Goal: Complete application form

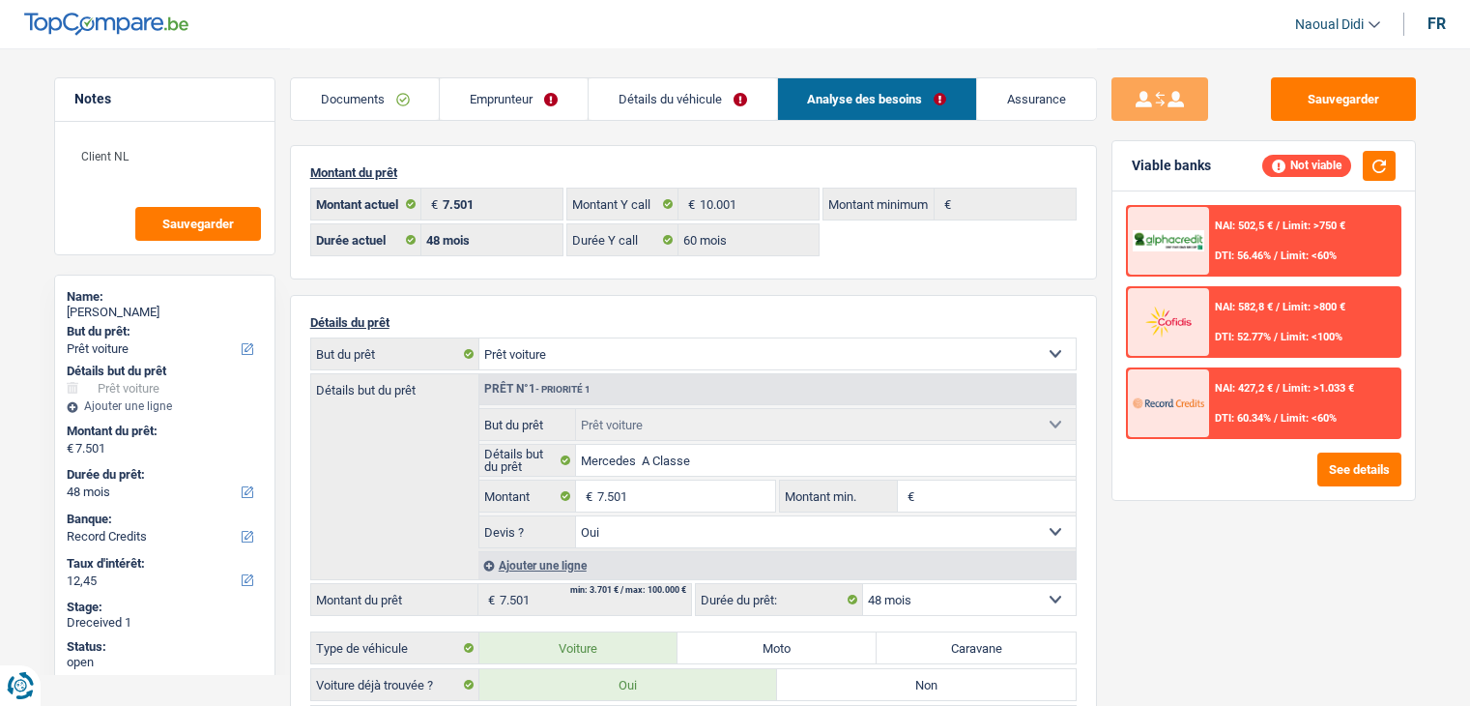
select select "car"
select select "48"
select select "record credits"
select select "48"
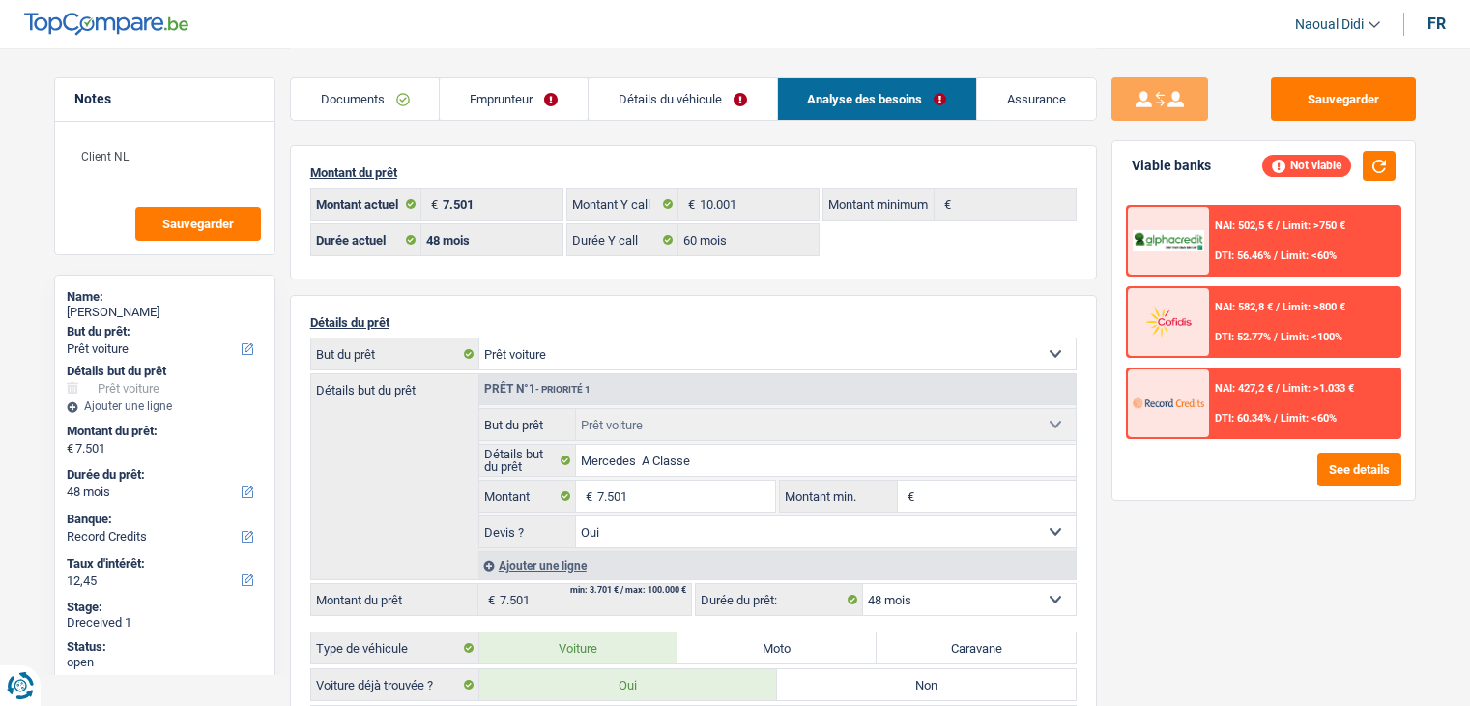
select select "60"
select select "car"
select select "yes"
select select "48"
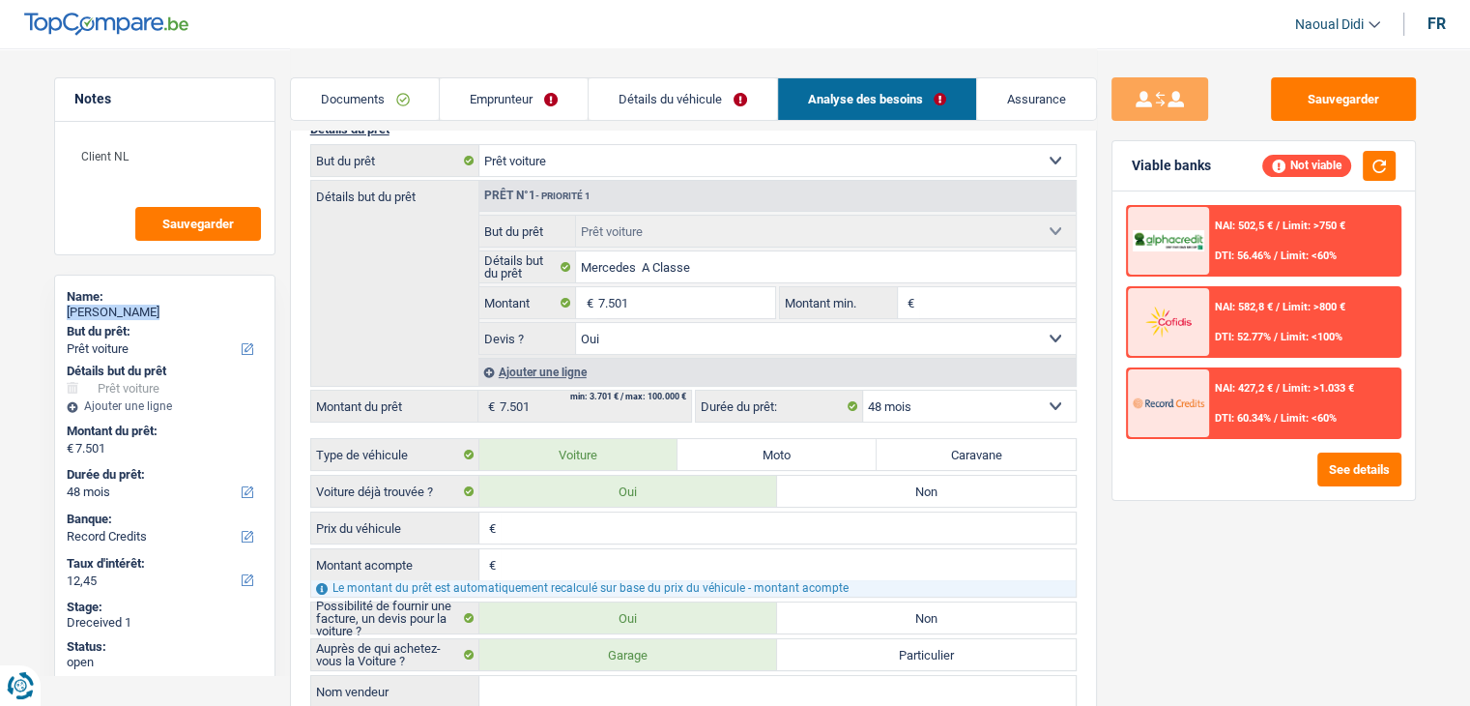
drag, startPoint x: 178, startPoint y: 304, endPoint x: 70, endPoint y: 307, distance: 108.3
click at [70, 307] on div "Karima Aynaou" at bounding box center [165, 311] width 196 height 15
copy div "Karima Aynaou"
click at [1340, 90] on button "Sauvegarder" at bounding box center [1343, 98] width 145 height 43
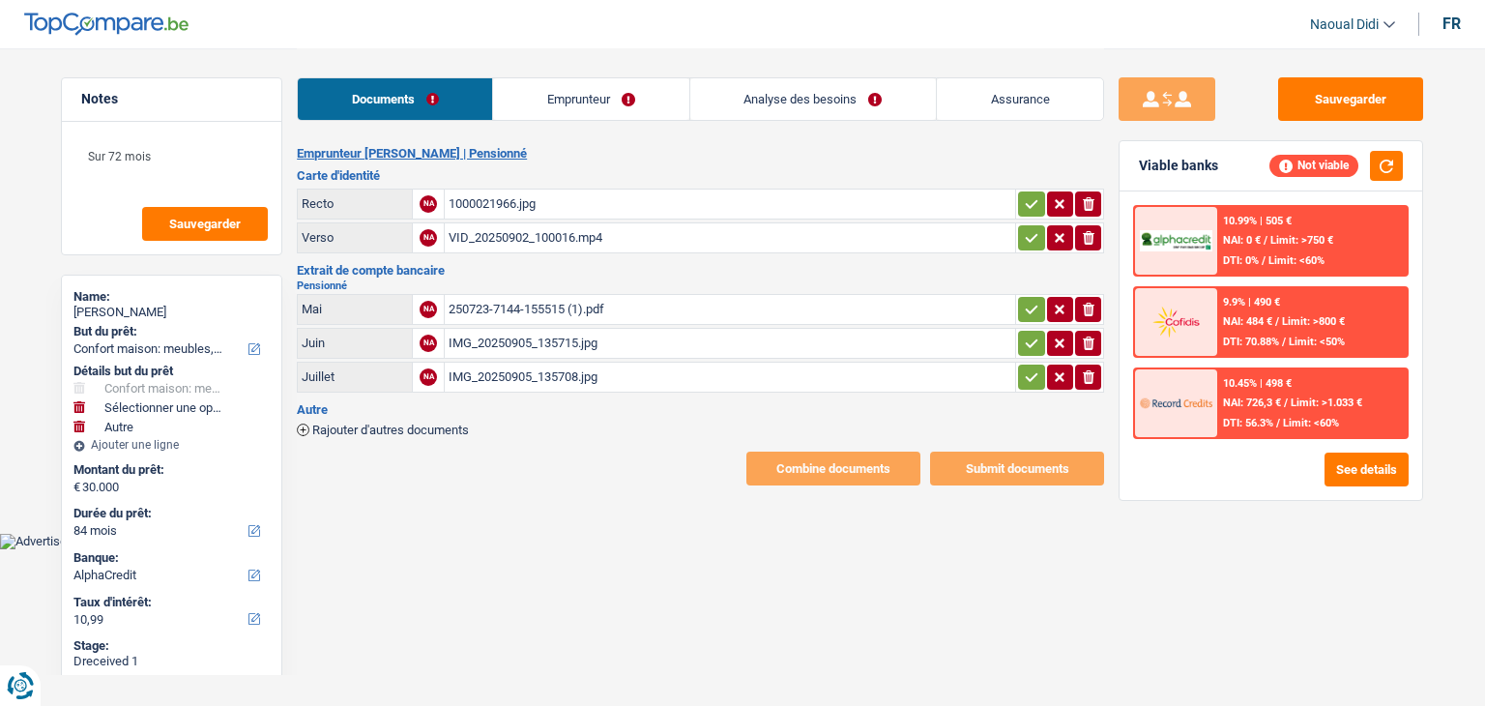
select select "household"
select select "other"
select select "84"
select select "alphacredit"
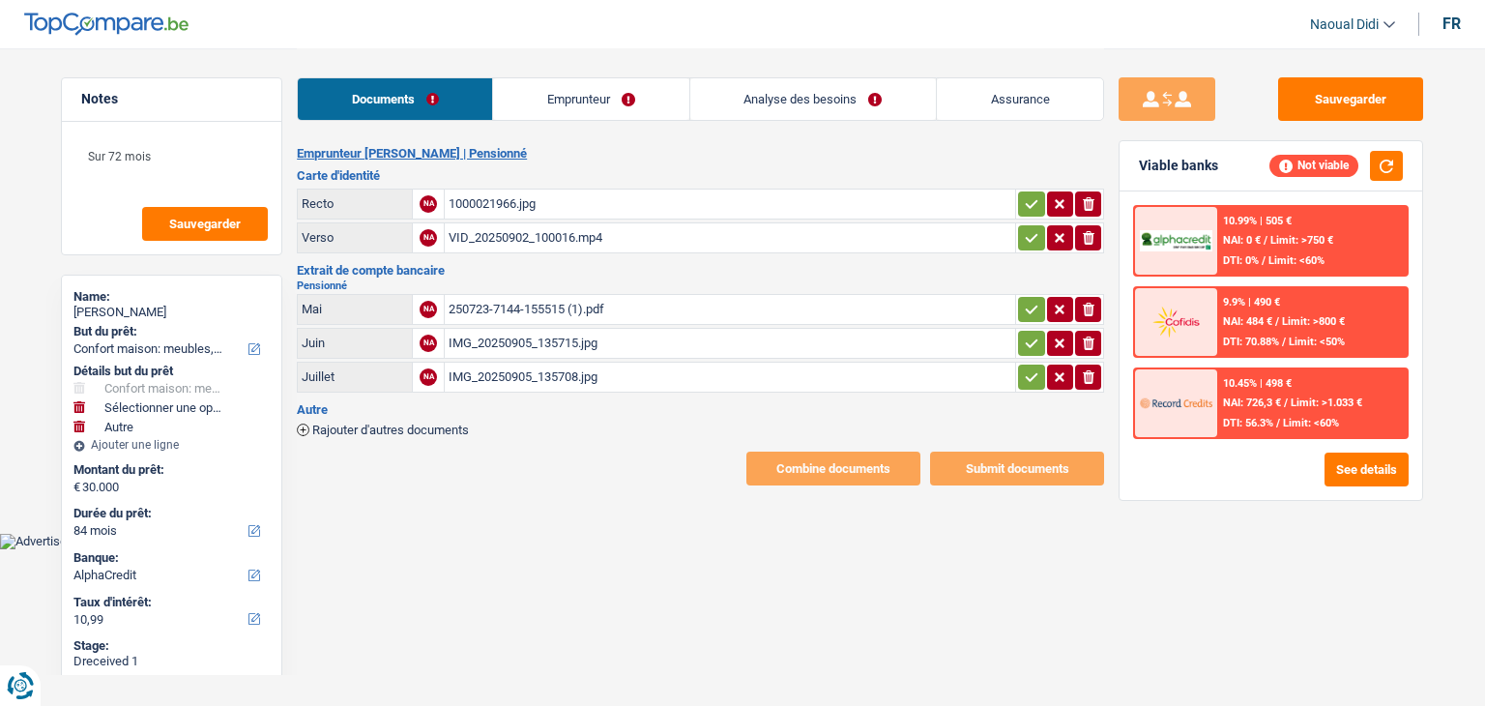
click at [507, 203] on div "1000021966.jpg" at bounding box center [730, 203] width 563 height 29
click at [472, 225] on div "VID_20250902_100016.mp4" at bounding box center [730, 237] width 563 height 29
click at [536, 304] on div "250723-7144-155515 (1).pdf" at bounding box center [730, 309] width 563 height 29
click at [524, 332] on div "IMG_20250905_135715.jpg" at bounding box center [730, 343] width 563 height 29
click at [518, 378] on div "IMG_20250905_135708.jpg" at bounding box center [730, 376] width 563 height 29
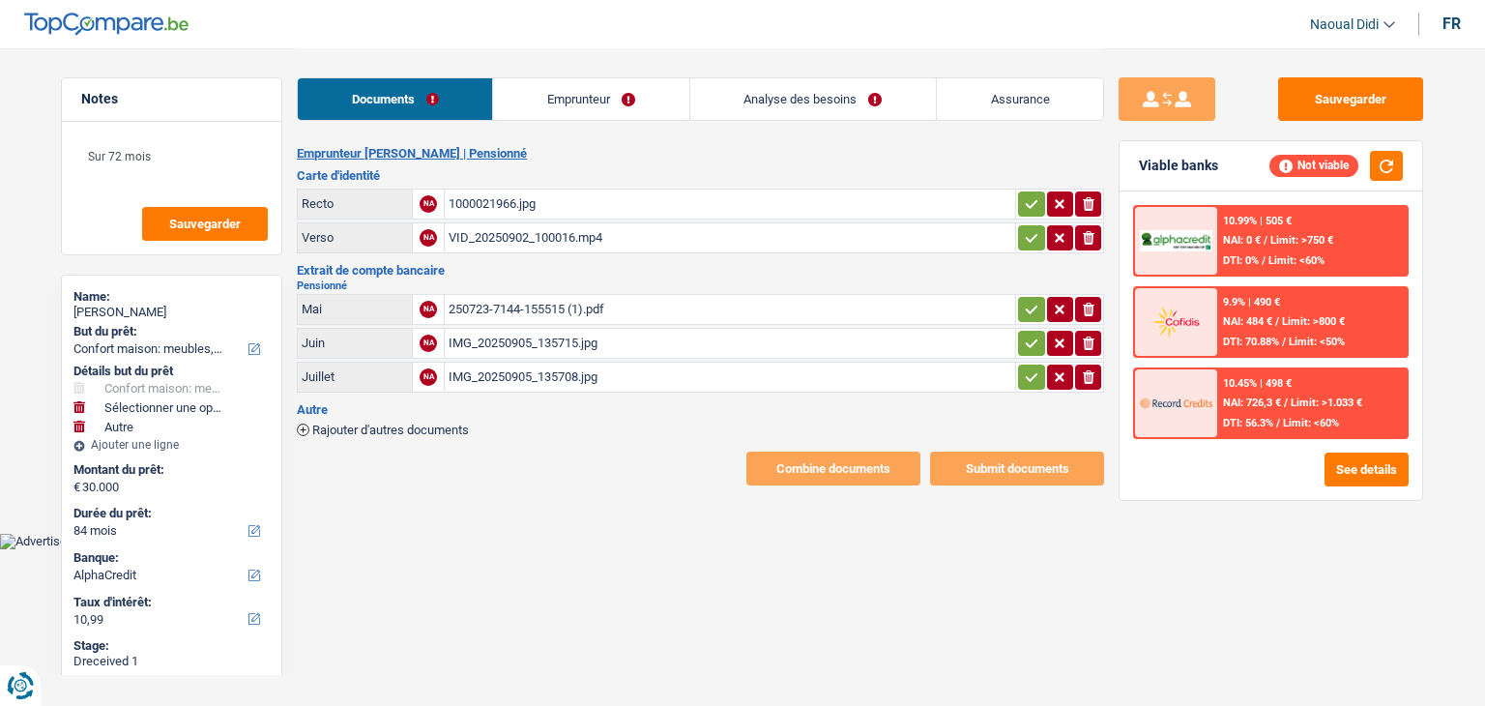
click at [516, 311] on div "250723-7144-155515 (1).pdf" at bounding box center [730, 309] width 563 height 29
click at [583, 333] on div "IMG_20250905_135715.jpg" at bounding box center [730, 343] width 563 height 29
click at [531, 335] on div "IMG_20250905_135715.jpg" at bounding box center [730, 343] width 563 height 29
click at [487, 376] on div "IMG_20250905_135708.jpg" at bounding box center [730, 376] width 563 height 29
click at [557, 285] on h2 "Pensionné" at bounding box center [700, 285] width 807 height 11
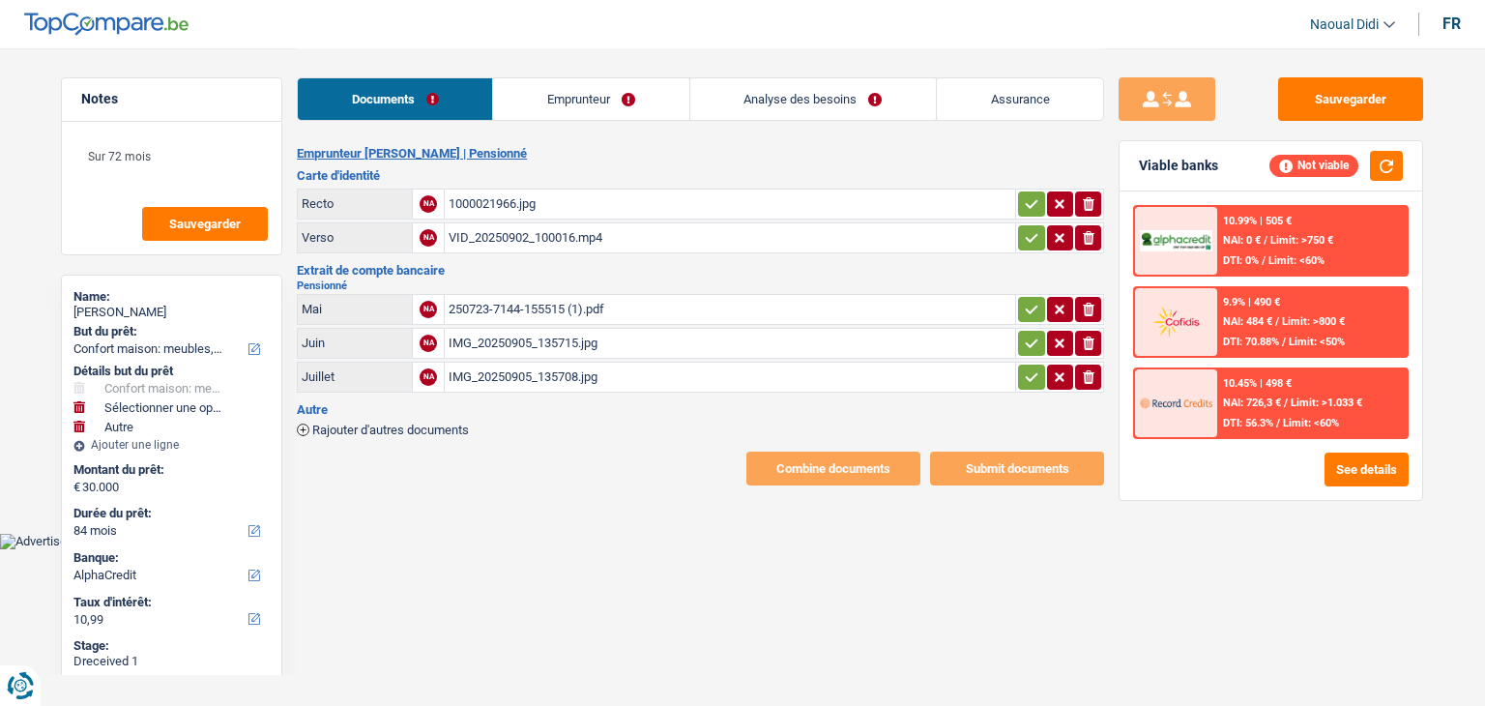
click at [556, 307] on div "250723-7144-155515 (1).pdf" at bounding box center [730, 309] width 563 height 29
click at [1088, 308] on icon "button" at bounding box center [1089, 310] width 12 height 14
click at [424, 423] on span "Rajouter d'autres documents" at bounding box center [390, 429] width 157 height 13
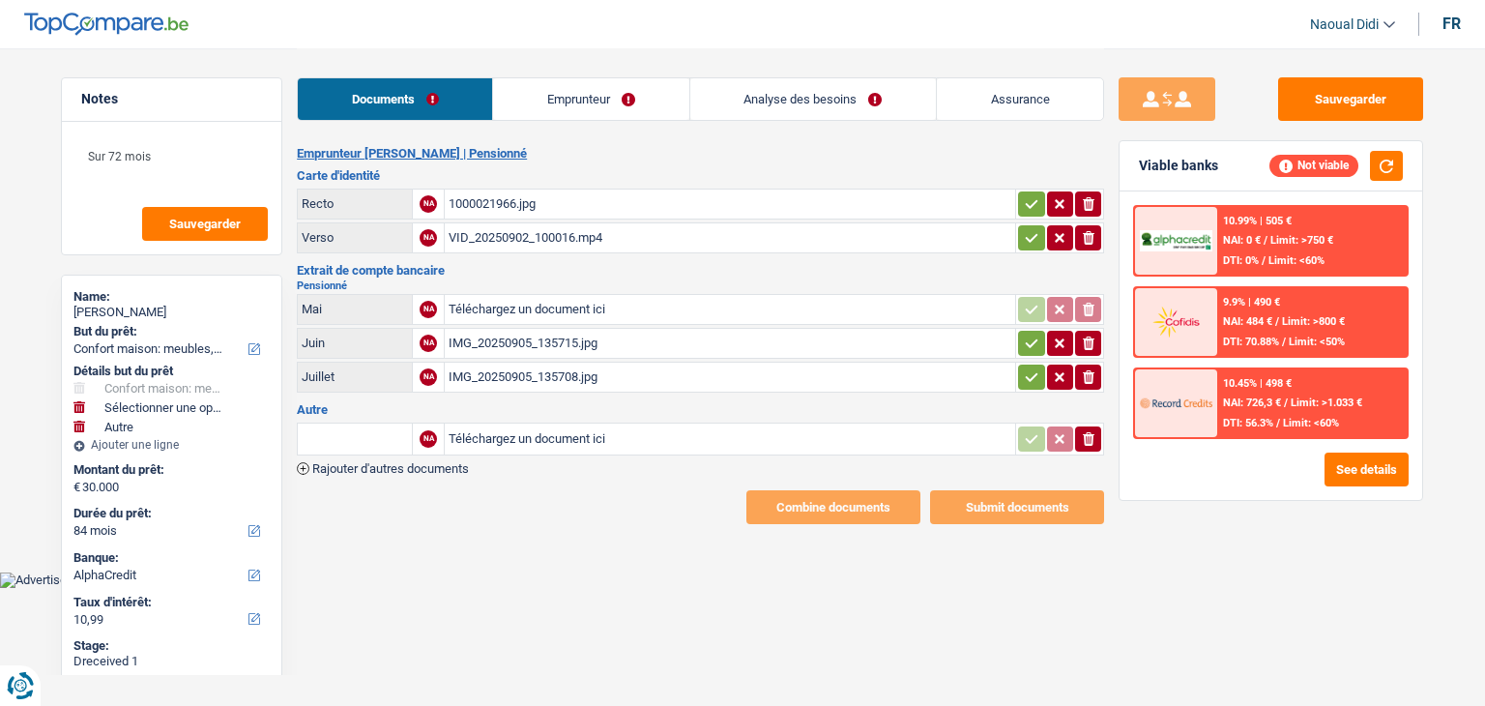
click at [521, 430] on input "Téléchargez un document ici" at bounding box center [730, 438] width 563 height 29
type input "C:\fakepath\CONTRAT DE VENTE VOAYAGE.pdf"
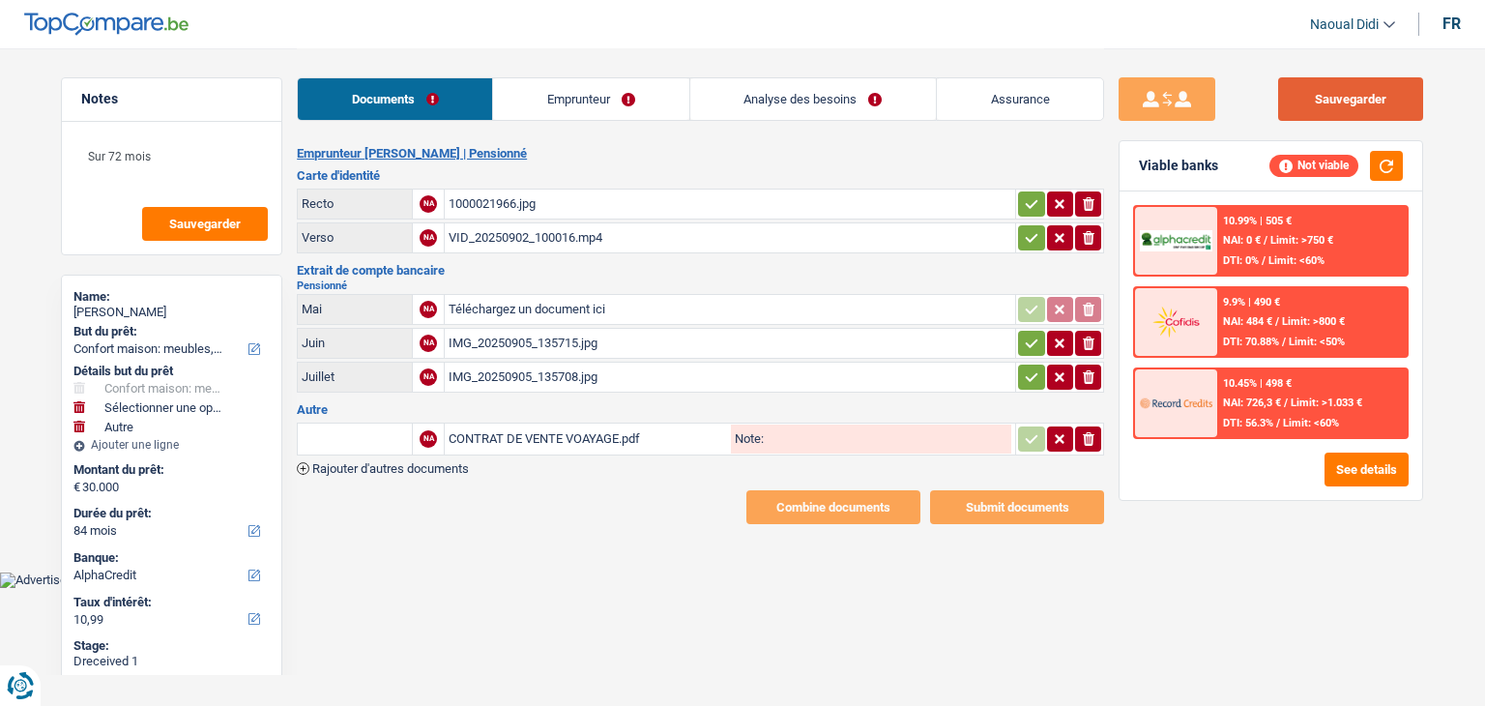
click at [1373, 88] on button "Sauvegarder" at bounding box center [1350, 98] width 145 height 43
click at [1025, 201] on icon "button" at bounding box center [1031, 203] width 15 height 19
click at [1024, 230] on icon "button" at bounding box center [1031, 237] width 15 height 19
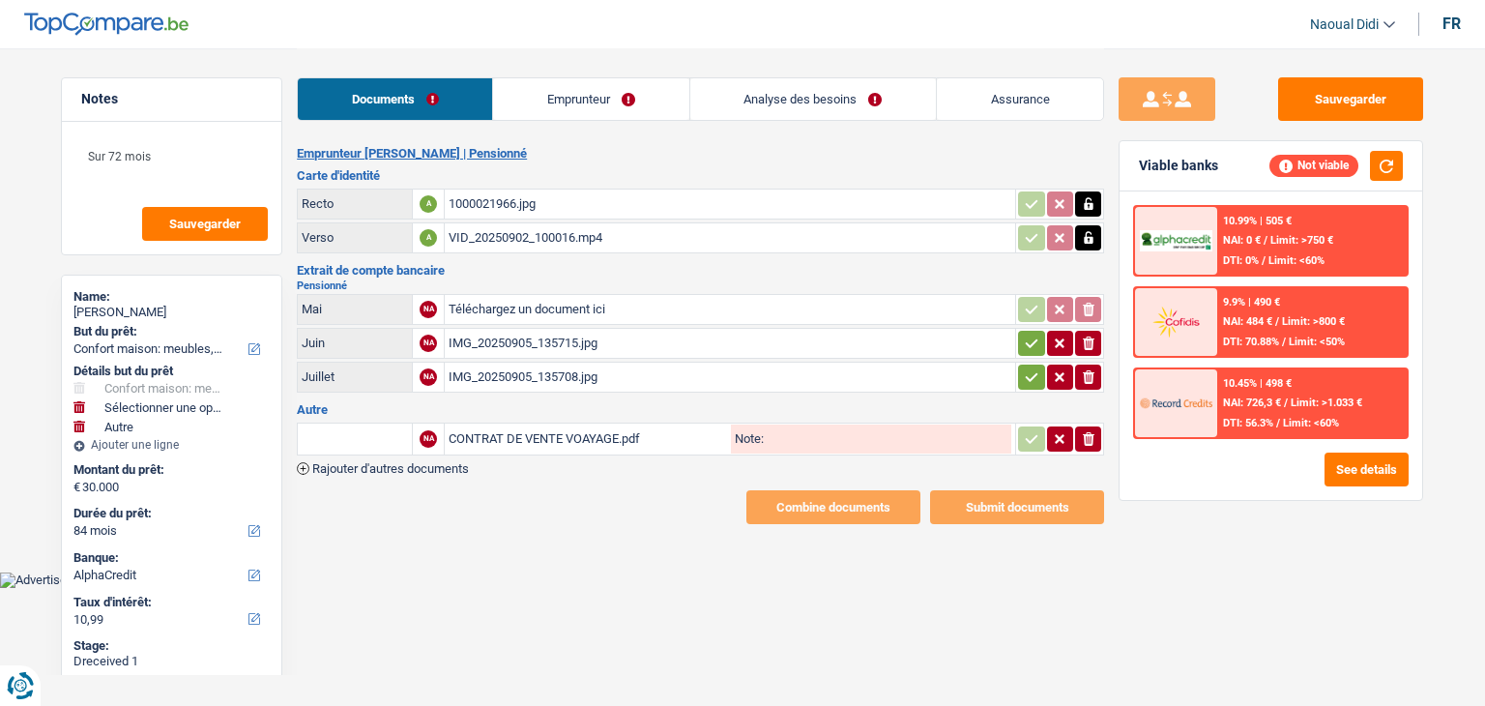
click at [1032, 340] on icon "button" at bounding box center [1031, 342] width 15 height 19
click at [1032, 367] on icon "button" at bounding box center [1031, 376] width 15 height 19
click at [576, 100] on link "Emprunteur" at bounding box center [590, 99] width 195 height 42
